Goal: Transaction & Acquisition: Download file/media

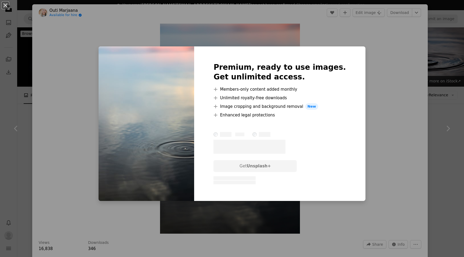
scroll to position [101, 0]
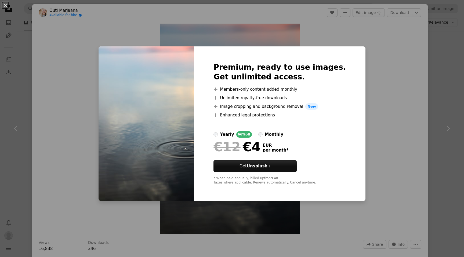
click at [370, 121] on div "An X shape Premium, ready to use images. Get unlimited access. A plus sign Memb…" at bounding box center [232, 128] width 464 height 257
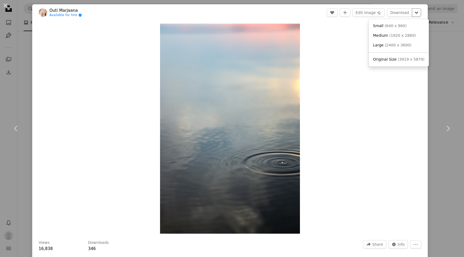
click at [418, 12] on icon "Choose download size" at bounding box center [416, 13] width 3 height 2
click at [392, 43] on span "( 2400 x 3600 )" at bounding box center [398, 45] width 27 height 4
